Goal: Communication & Community: Answer question/provide support

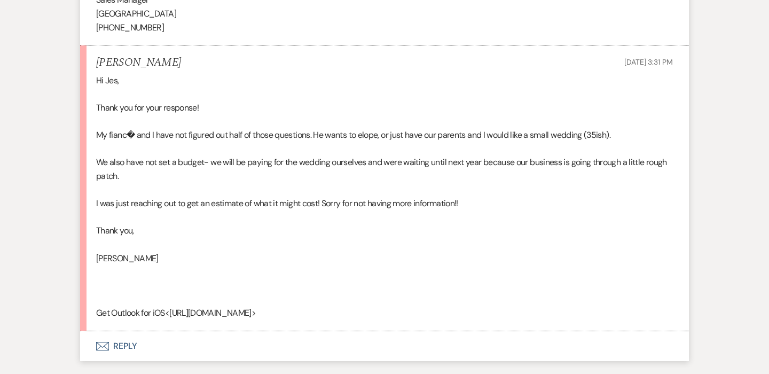
scroll to position [889, 0]
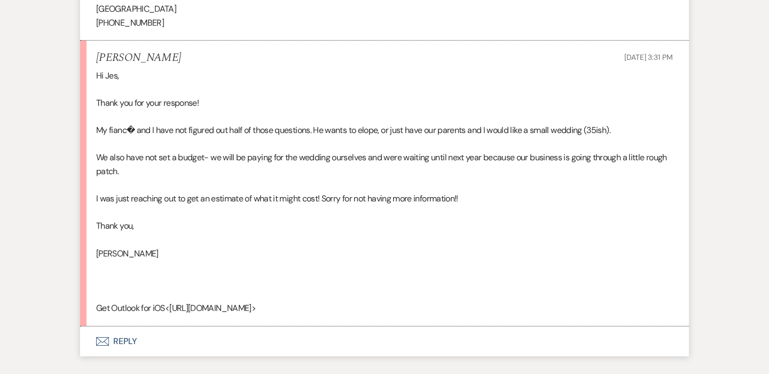
click at [114, 326] on button "Envelope Reply" at bounding box center [384, 341] width 608 height 30
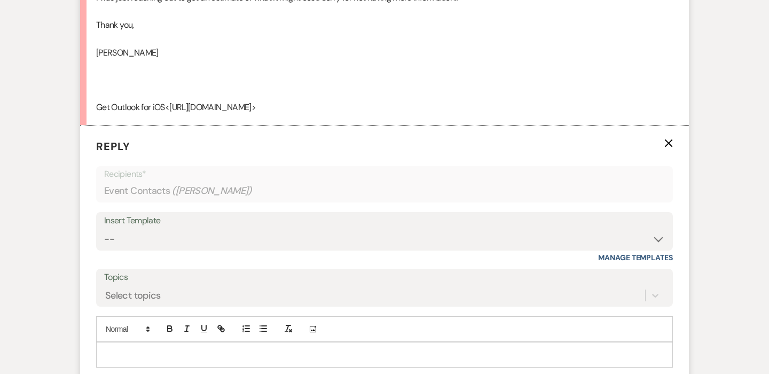
scroll to position [1104, 0]
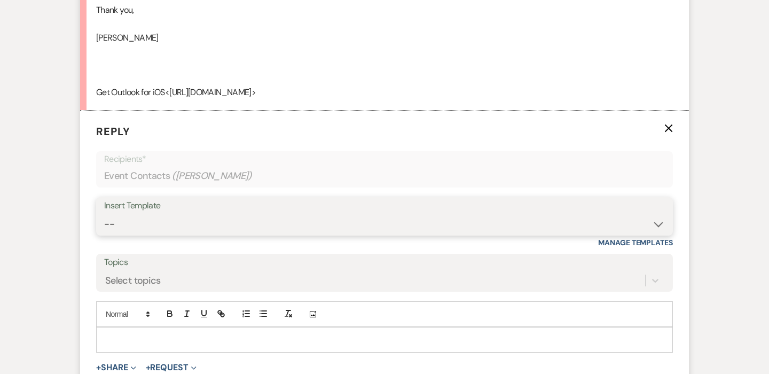
select select "4129"
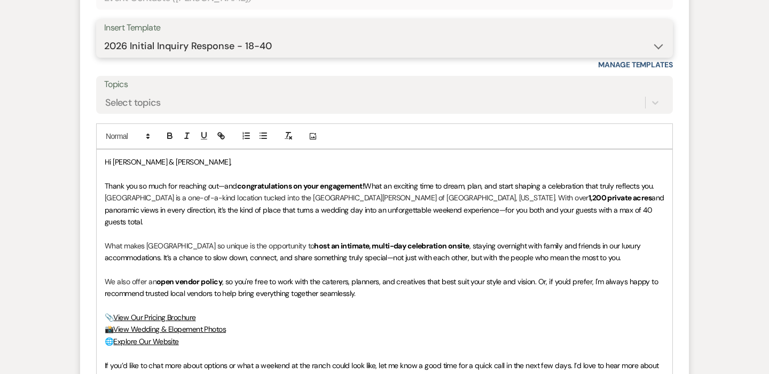
scroll to position [1283, 0]
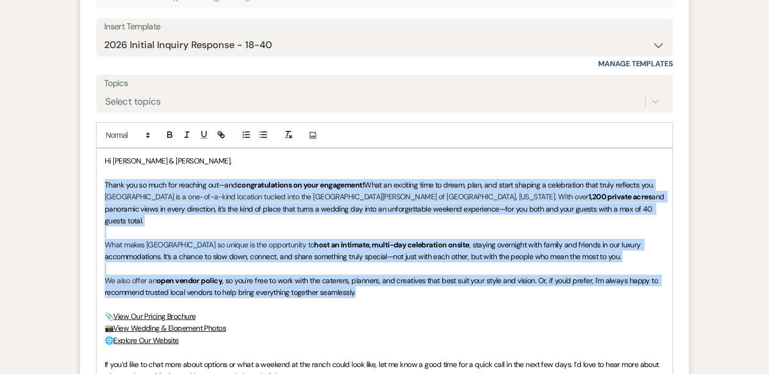
drag, startPoint x: 368, startPoint y: 263, endPoint x: 94, endPoint y: 170, distance: 288.8
click at [94, 170] on form "Reply X Draft saved! Recipients* Event Contacts ( [PERSON_NAME] ) Insert Templa…" at bounding box center [384, 248] width 608 height 632
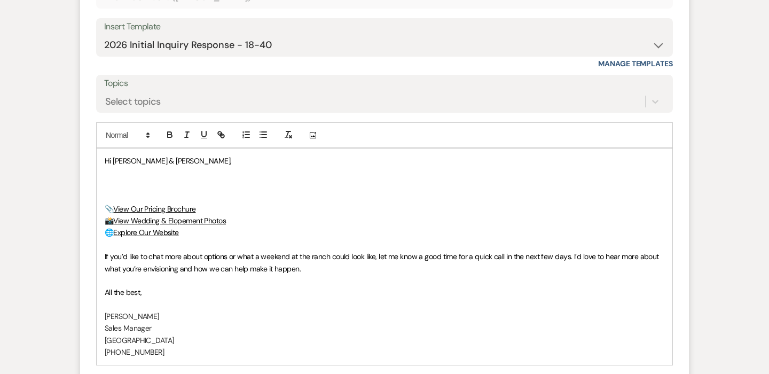
click at [215, 203] on p "📎 View Our Pricing Brochure" at bounding box center [384, 209] width 559 height 12
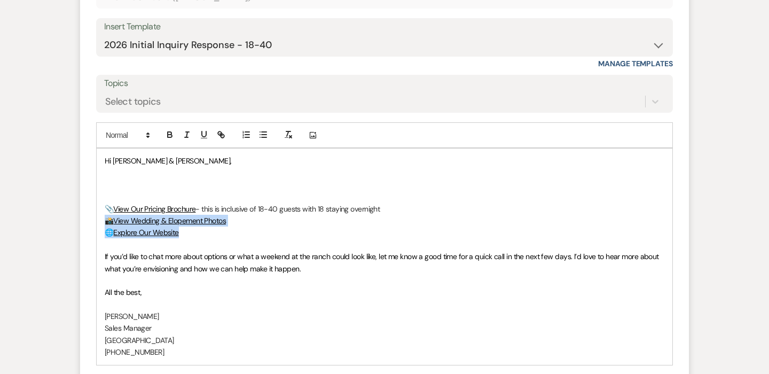
drag, startPoint x: 188, startPoint y: 213, endPoint x: 93, endPoint y: 204, distance: 95.5
click at [93, 204] on form "Reply X Saving draft... Recipients* Event Contacts ( [PERSON_NAME] ) Insert Tem…" at bounding box center [384, 194] width 608 height 524
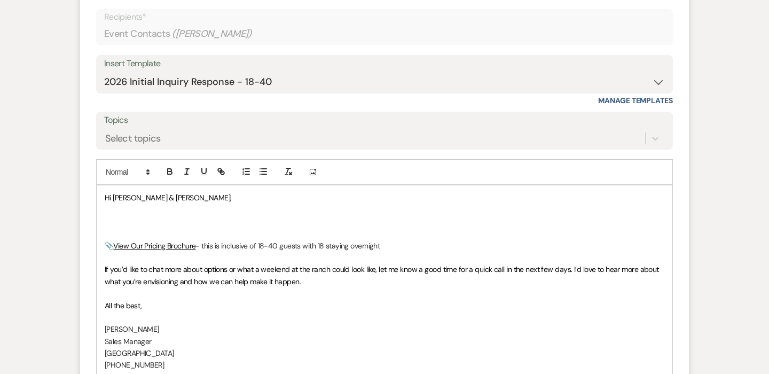
scroll to position [1275, 0]
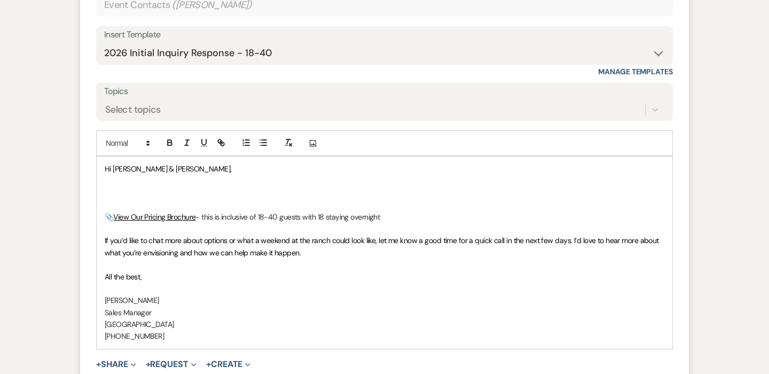
click at [130, 187] on p at bounding box center [384, 193] width 559 height 12
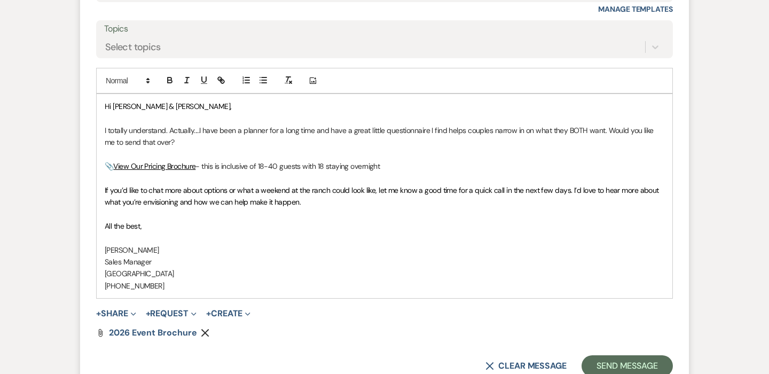
scroll to position [1369, 0]
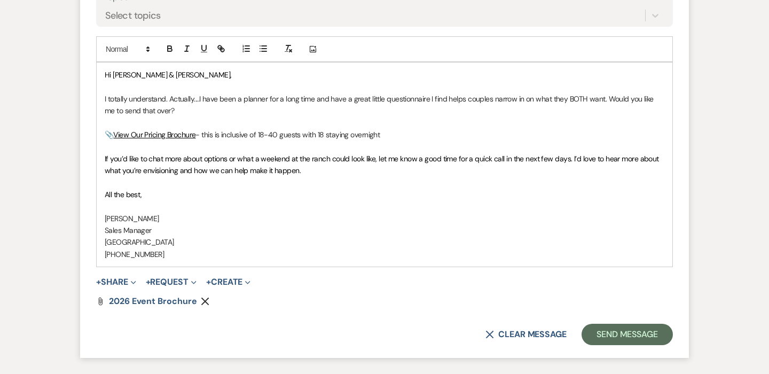
click at [406, 129] on p "📎 View Our Pricing Brochure - this is inclusive of 18-40 guests with 18 staying…" at bounding box center [384, 135] width 559 height 12
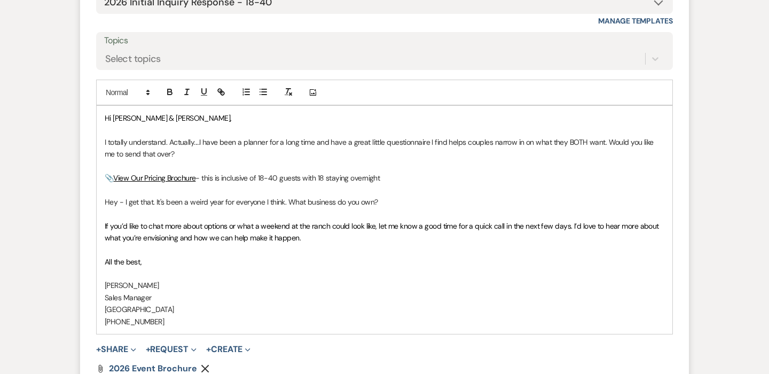
scroll to position [1308, 0]
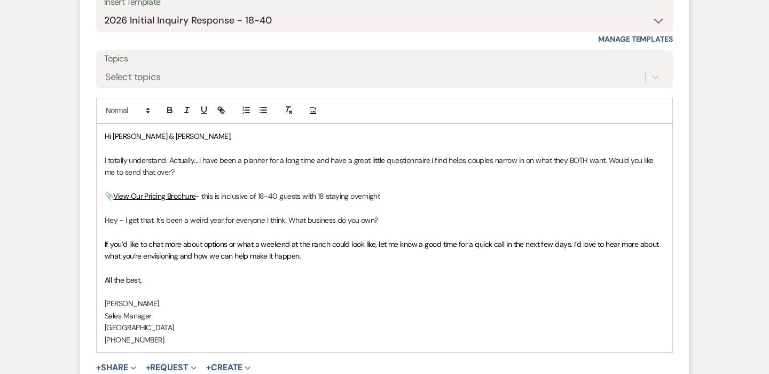
click at [408, 190] on p "📎 View Our Pricing Brochure - this is inclusive of 18-40 guests with 18 staying…" at bounding box center [384, 196] width 559 height 12
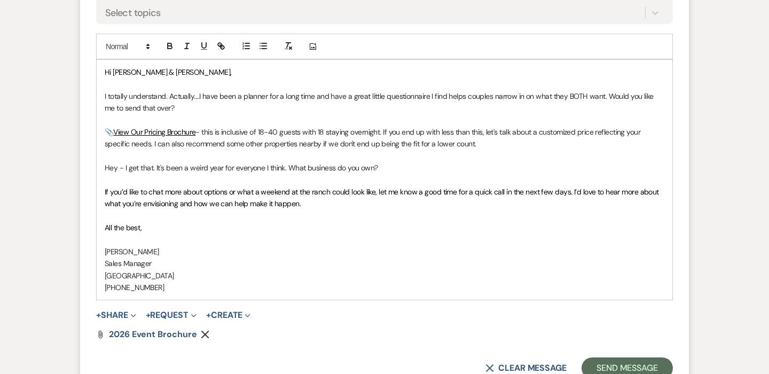
scroll to position [1424, 0]
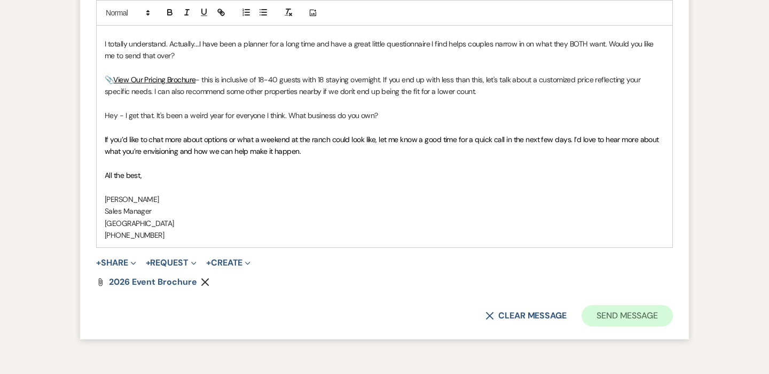
click at [628, 305] on button "Send Message" at bounding box center [626, 315] width 91 height 21
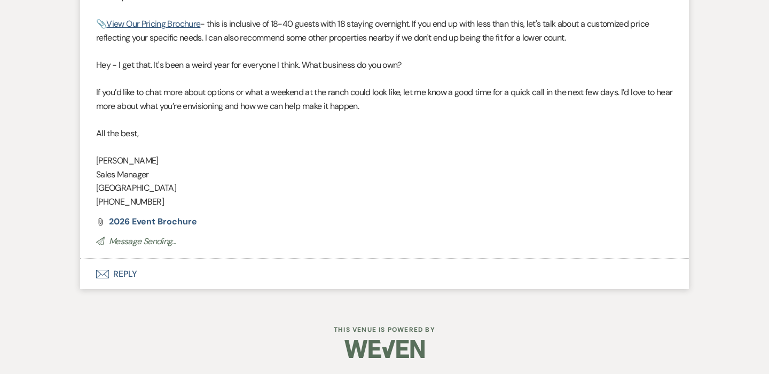
scroll to position [1280, 0]
